Goal: Transaction & Acquisition: Purchase product/service

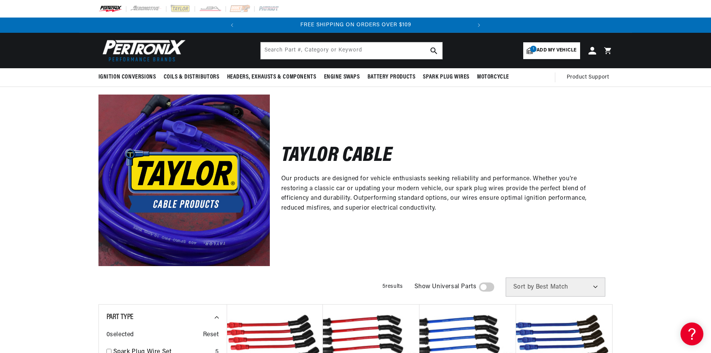
click at [550, 49] on span "Add my vehicle" at bounding box center [556, 50] width 40 height 7
click at [651, 121] on div "Taylor Cable Our products are designed for vehicle enthusiasts seeking reliabil…" at bounding box center [355, 176] width 711 height 179
click at [555, 48] on span "Add my vehicle" at bounding box center [556, 50] width 40 height 7
click at [630, 188] on div "Taylor Cable Our products are designed for vehicle enthusiasts seeking reliabil…" at bounding box center [355, 176] width 552 height 179
click at [570, 52] on span "Add my vehicle" at bounding box center [556, 50] width 40 height 7
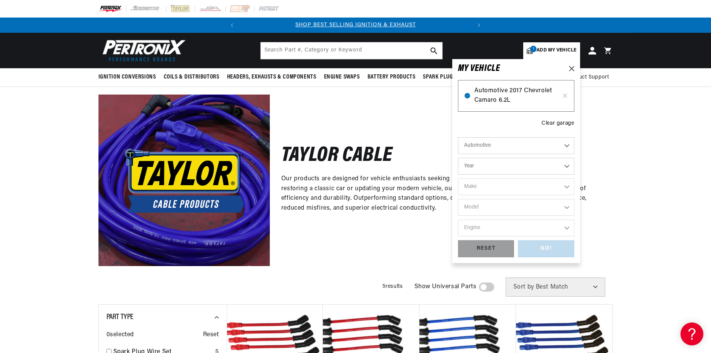
scroll to position [0, 231]
click at [567, 164] on select "Year 2026 2025 2024 2023 2022 2021 2020 2019 2018 2017 2016 2015 2014 2013 2012…" at bounding box center [516, 166] width 116 height 17
select select "2022"
click at [458, 158] on select "Year 2026 2025 2024 2023 2022 2021 2020 2019 2018 2017 2016 2015 2014 2013 2012…" at bounding box center [516, 166] width 116 height 17
select select "2022"
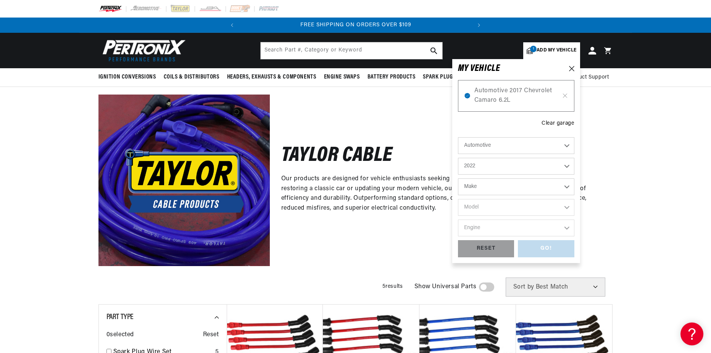
click at [561, 187] on select "Make Cadillac Chevrolet Chrysler Dodge Ford GMC INFINITI Jeep Nissan Ram" at bounding box center [516, 187] width 116 height 17
select select "Chevrolet"
click at [458, 179] on select "Make Cadillac Chevrolet Chrysler Dodge Ford GMC INFINITI Jeep Nissan Ram" at bounding box center [516, 187] width 116 height 17
select select "Chevrolet"
click at [526, 206] on select "Model Camaro Silverado 1500 Suburban Tahoe" at bounding box center [516, 207] width 116 height 17
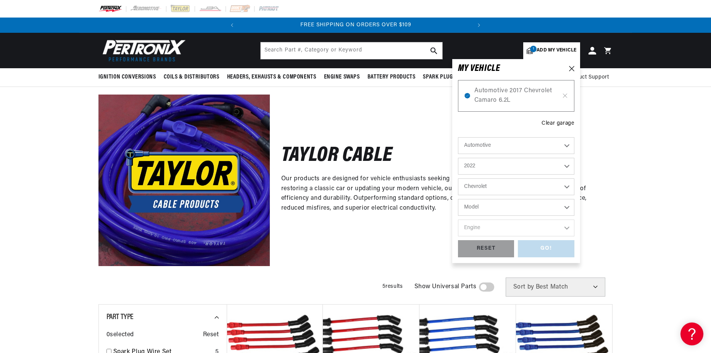
select select "Camaro"
click at [458, 199] on select "Model Camaro Silverado 1500 Suburban Tahoe" at bounding box center [516, 207] width 116 height 17
select select "Camaro"
click at [523, 234] on select "Engine 6.2L" at bounding box center [516, 228] width 116 height 17
select select "6.2L"
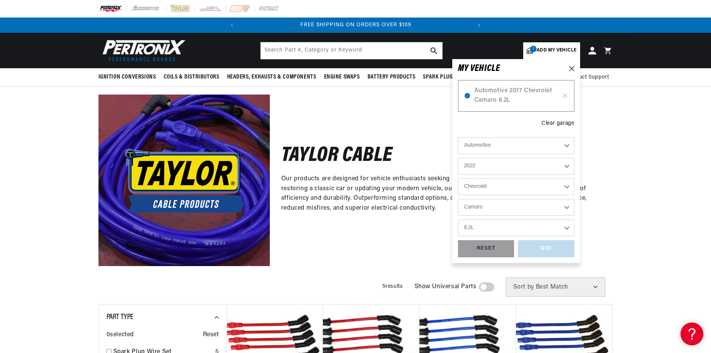
click at [458, 220] on select "Engine 6.2L" at bounding box center [516, 228] width 116 height 17
select select "6.2L"
click at [549, 249] on div "GO!" at bounding box center [546, 248] width 56 height 17
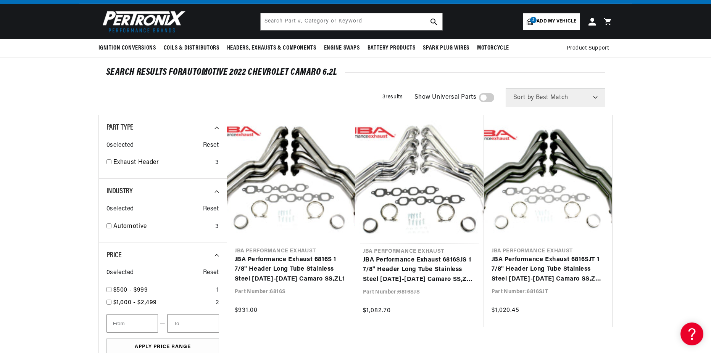
scroll to position [29, 0]
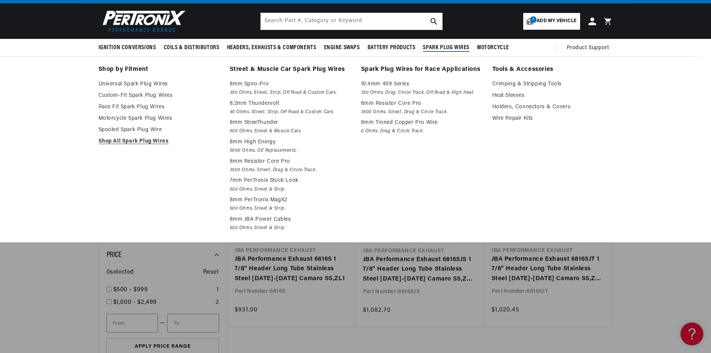
click at [443, 46] on span "Spark Plug Wires" at bounding box center [446, 48] width 47 height 8
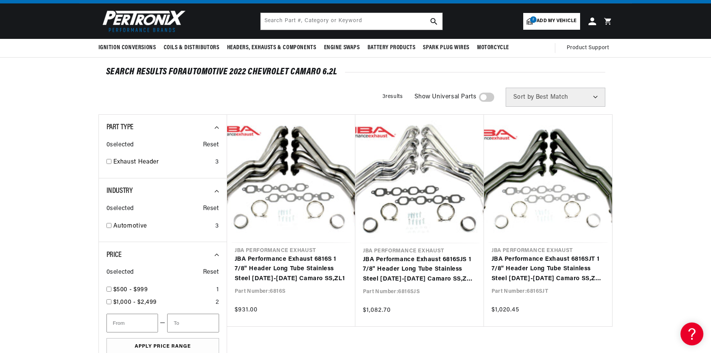
click at [546, 20] on span "Add my vehicle" at bounding box center [556, 21] width 40 height 7
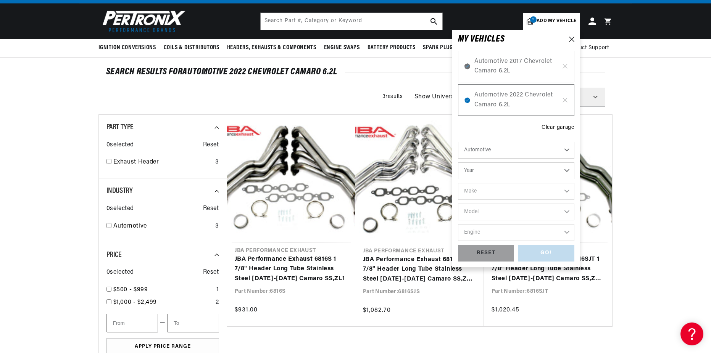
scroll to position [0, 0]
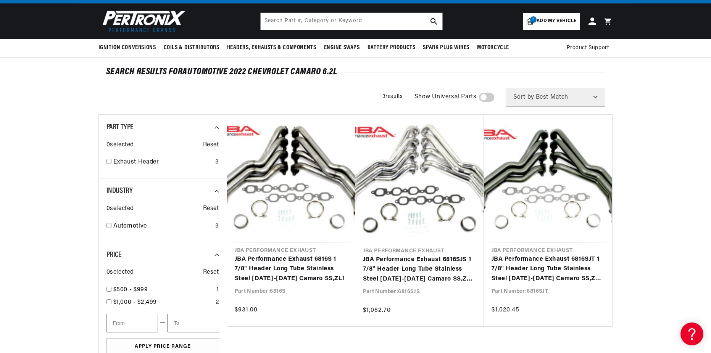
click at [679, 208] on section "SEARCH RESULTS FOR Automotive 2022 Chevrolet Camaro 6.2L Filters 3 results Show…" at bounding box center [355, 273] width 711 height 430
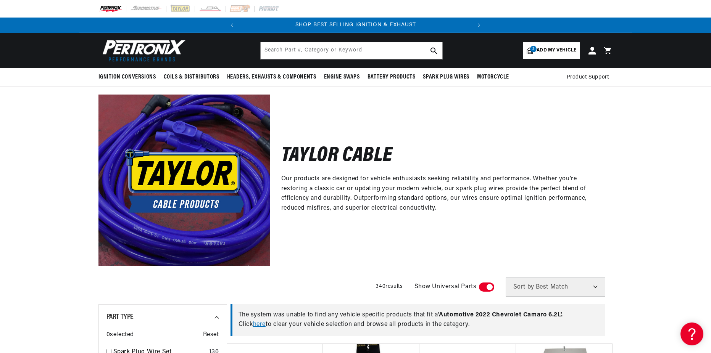
scroll to position [0, 231]
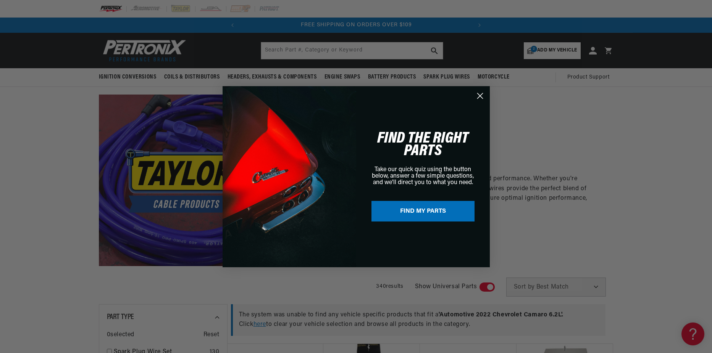
click at [473, 95] on icon "Close dialog" at bounding box center [479, 95] width 13 height 13
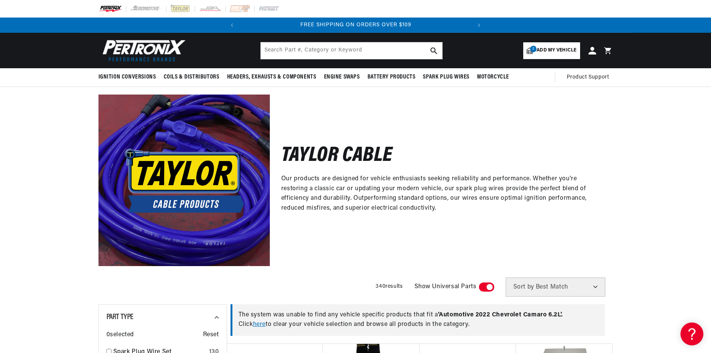
click at [551, 54] on span "Add my vehicle" at bounding box center [556, 50] width 40 height 7
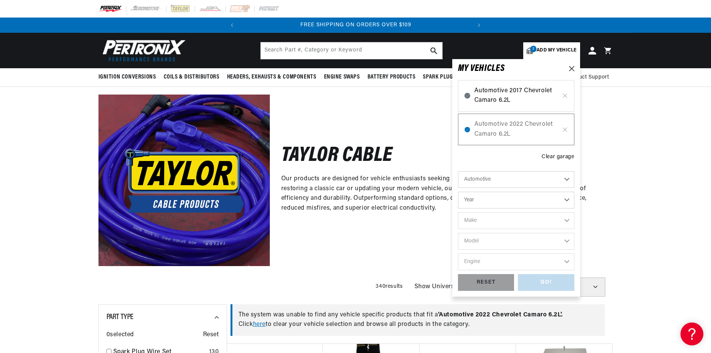
click at [538, 95] on span "Automotive 2017 Chevrolet Camaro 6.2L" at bounding box center [516, 95] width 84 height 19
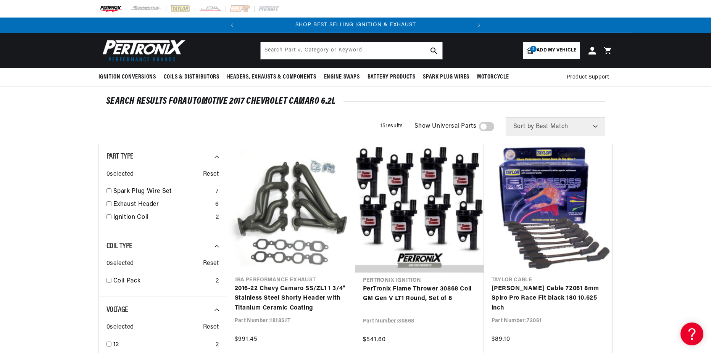
click at [557, 45] on link "2 Add my vehicle" at bounding box center [551, 50] width 56 height 17
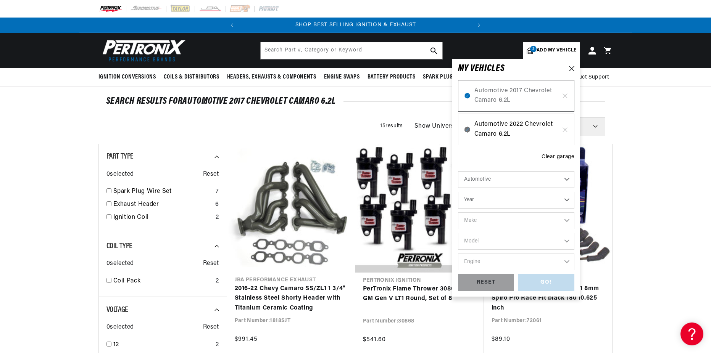
click at [516, 124] on span "Automotive 2022 Chevrolet Camaro 6.2L" at bounding box center [516, 129] width 84 height 19
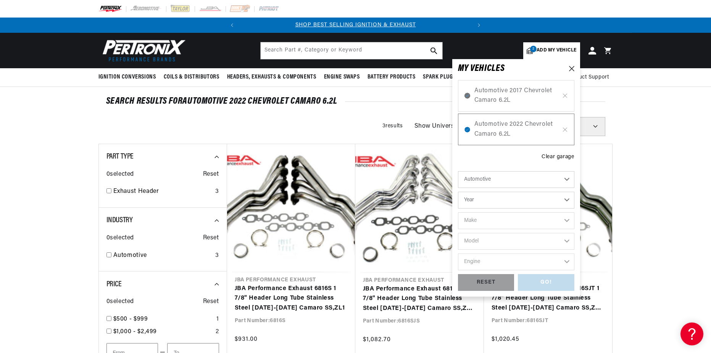
click at [556, 49] on span "Add my vehicle" at bounding box center [556, 50] width 40 height 7
click at [528, 93] on span "Automotive 2017 Chevrolet Camaro 6.2L" at bounding box center [516, 95] width 84 height 19
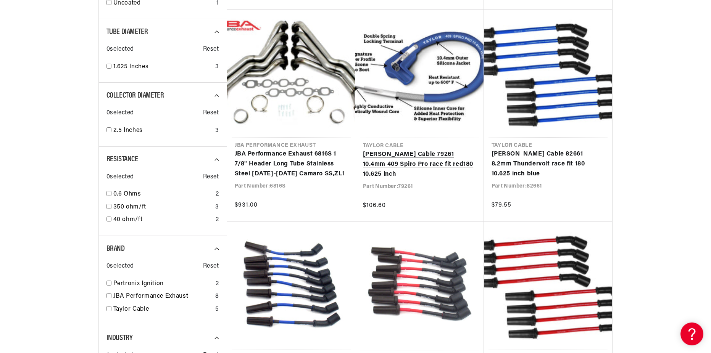
scroll to position [0, 231]
click at [397, 159] on link "[PERSON_NAME] Cable 79261 10.4mm 409 Spiro Pro race fit red180 10.625 inch" at bounding box center [419, 164] width 113 height 29
